Goal: Find specific page/section: Find specific page/section

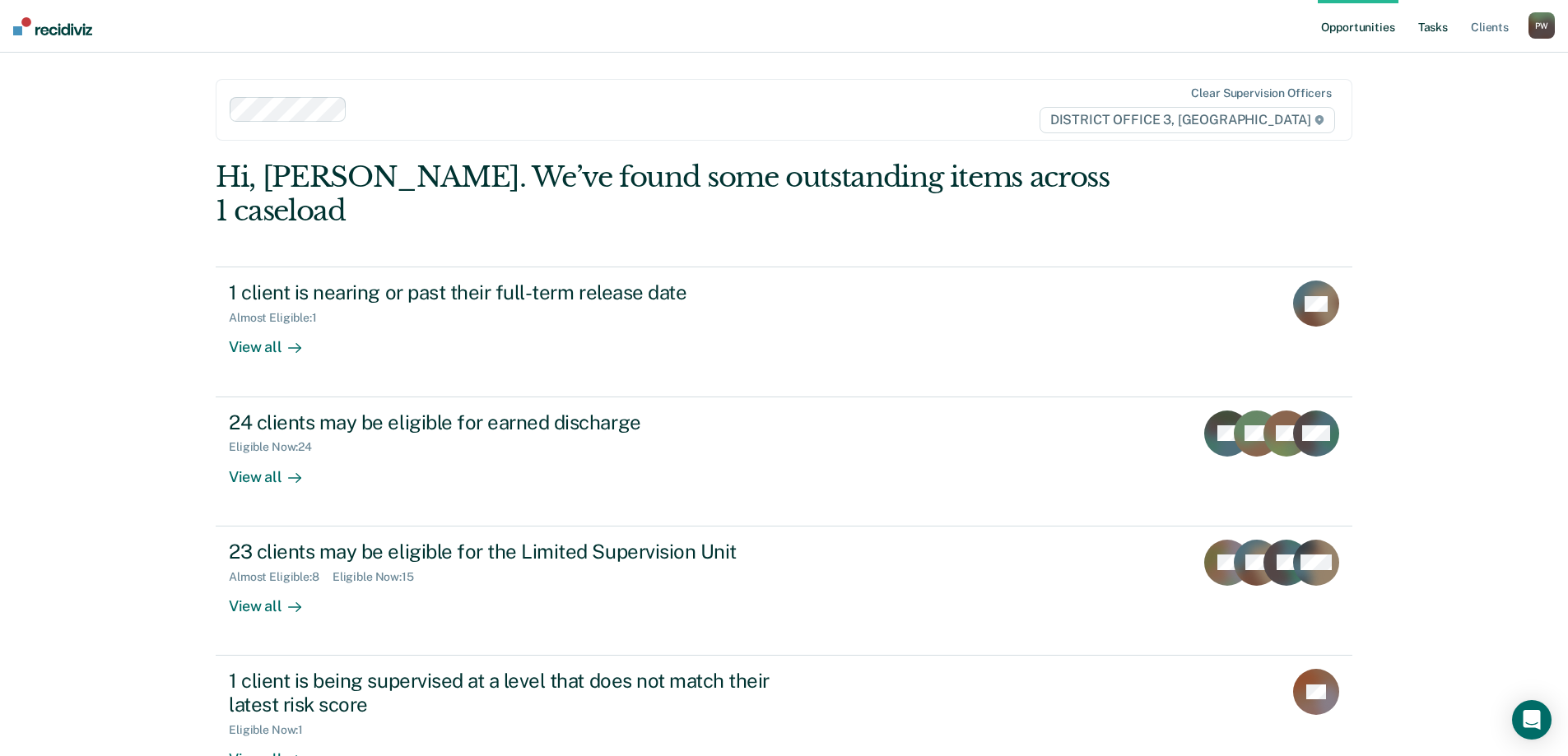
click at [1438, 20] on link "Tasks" at bounding box center [1433, 26] width 36 height 53
